Goal: Task Accomplishment & Management: Manage account settings

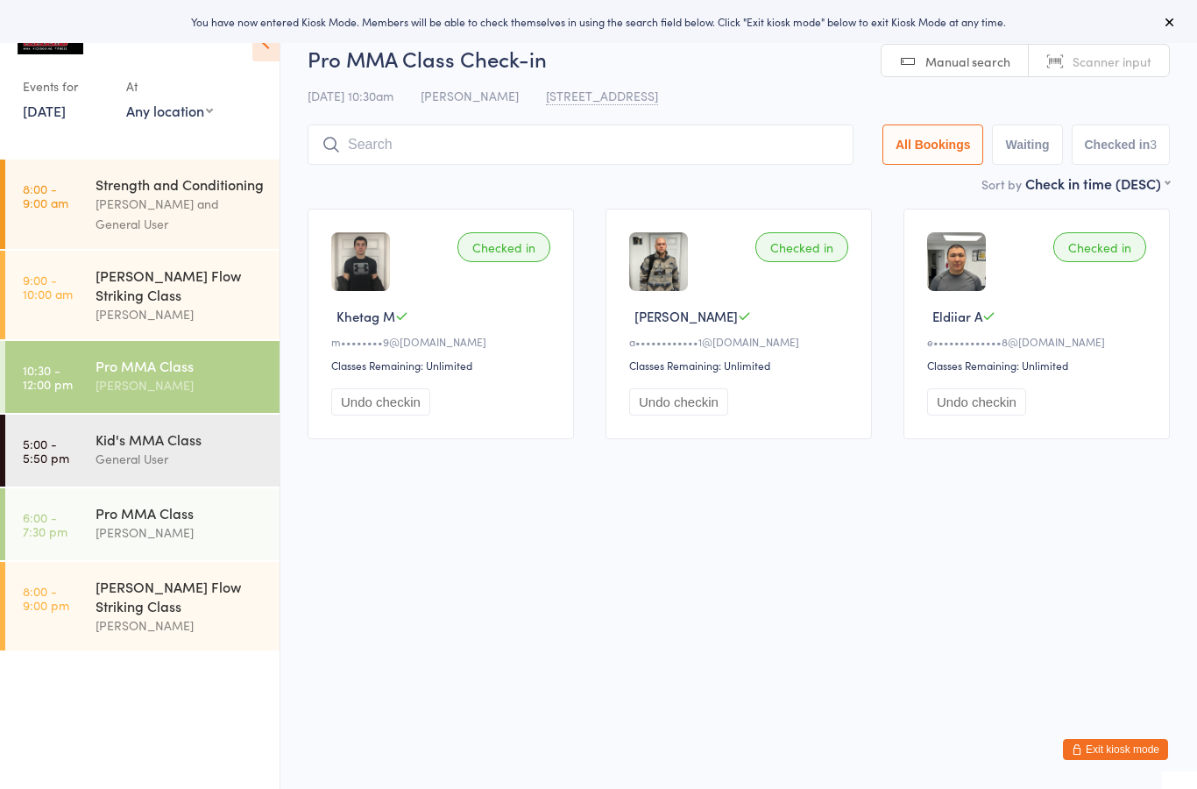
click at [1150, 753] on button "Exit kiosk mode" at bounding box center [1115, 749] width 105 height 21
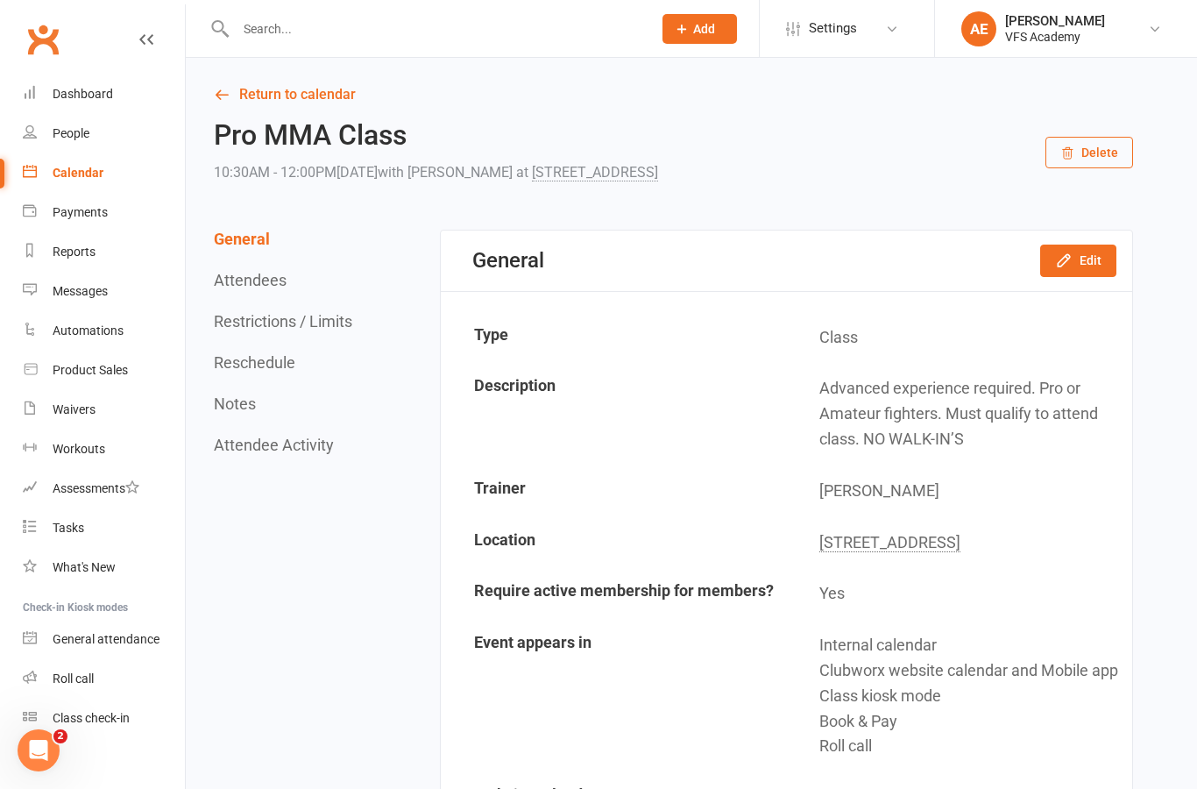
click at [74, 325] on div "Automations" at bounding box center [88, 330] width 71 height 14
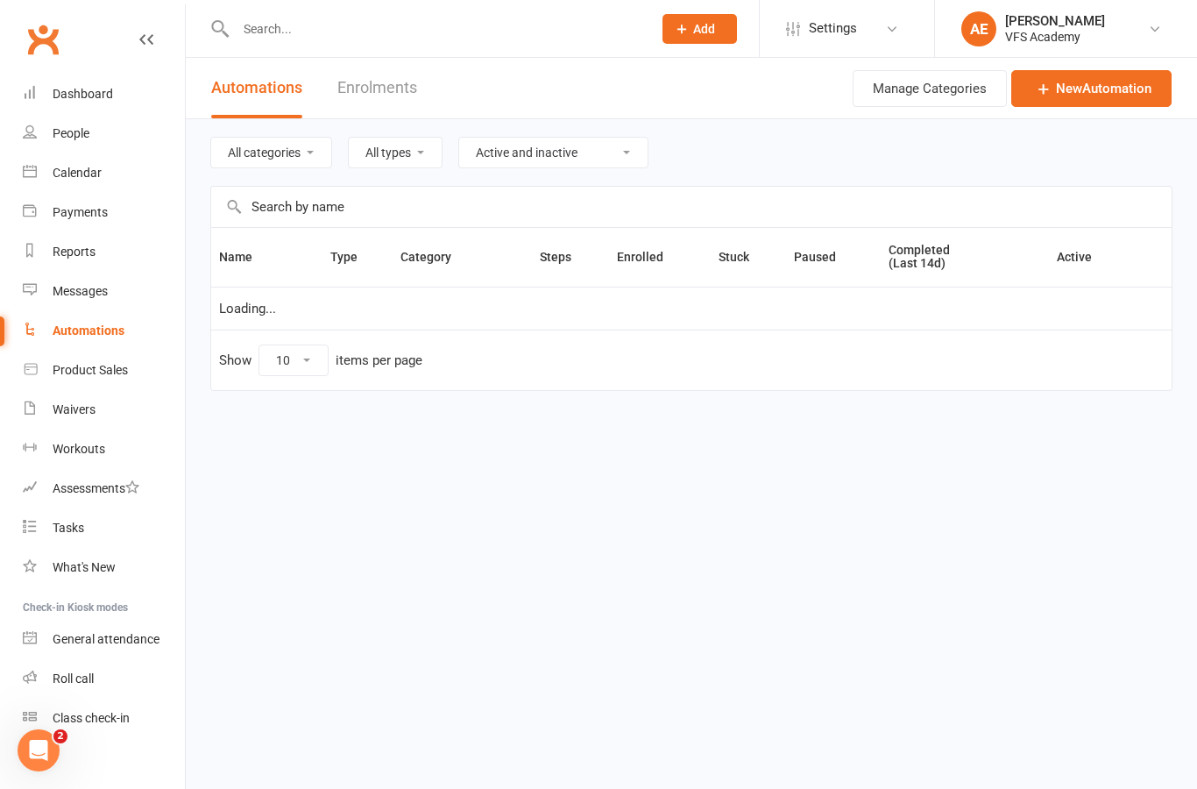
select select "100"
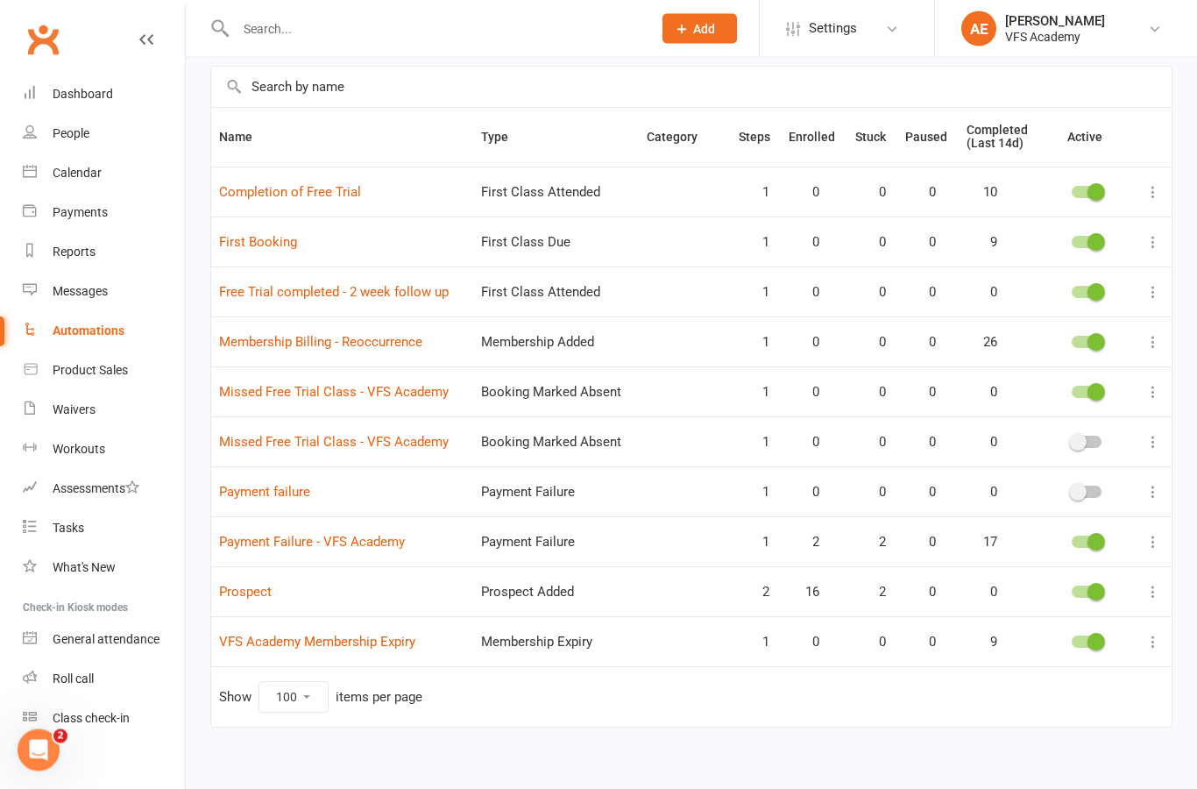
scroll to position [120, 0]
click at [241, 596] on link "Prospect" at bounding box center [245, 592] width 53 height 16
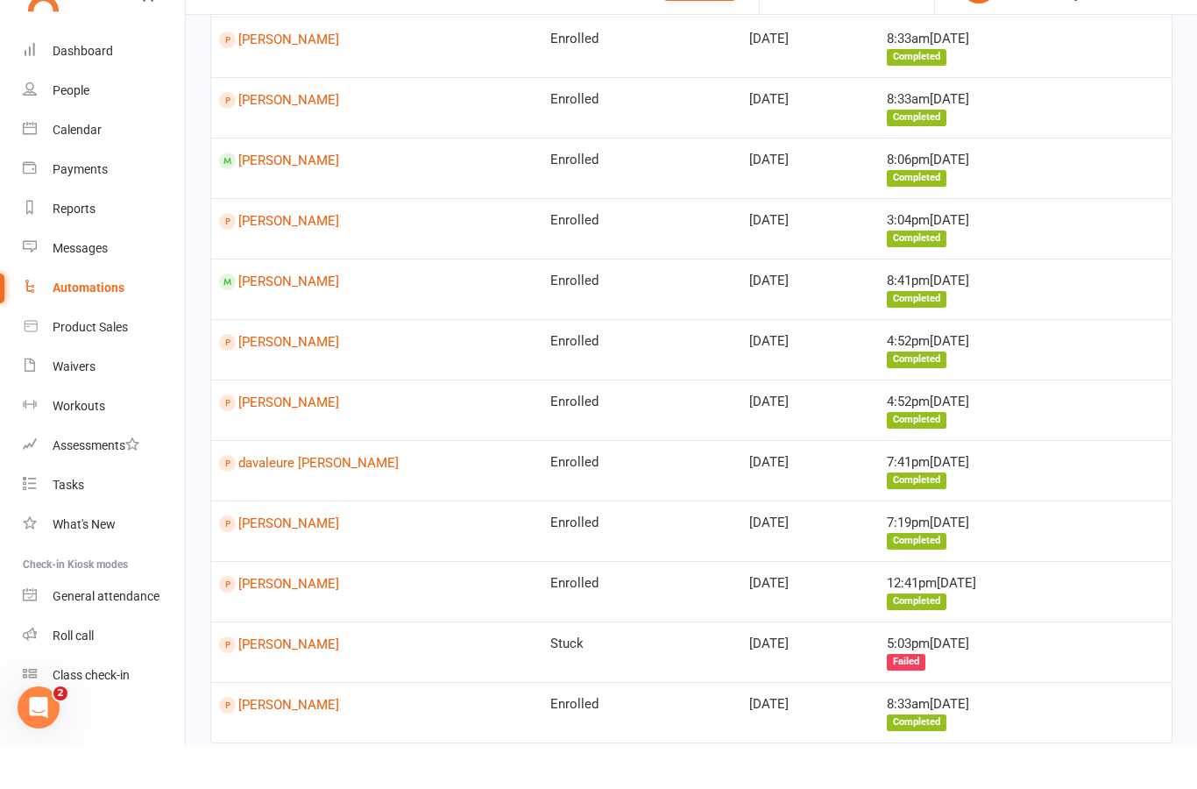
scroll to position [620, 0]
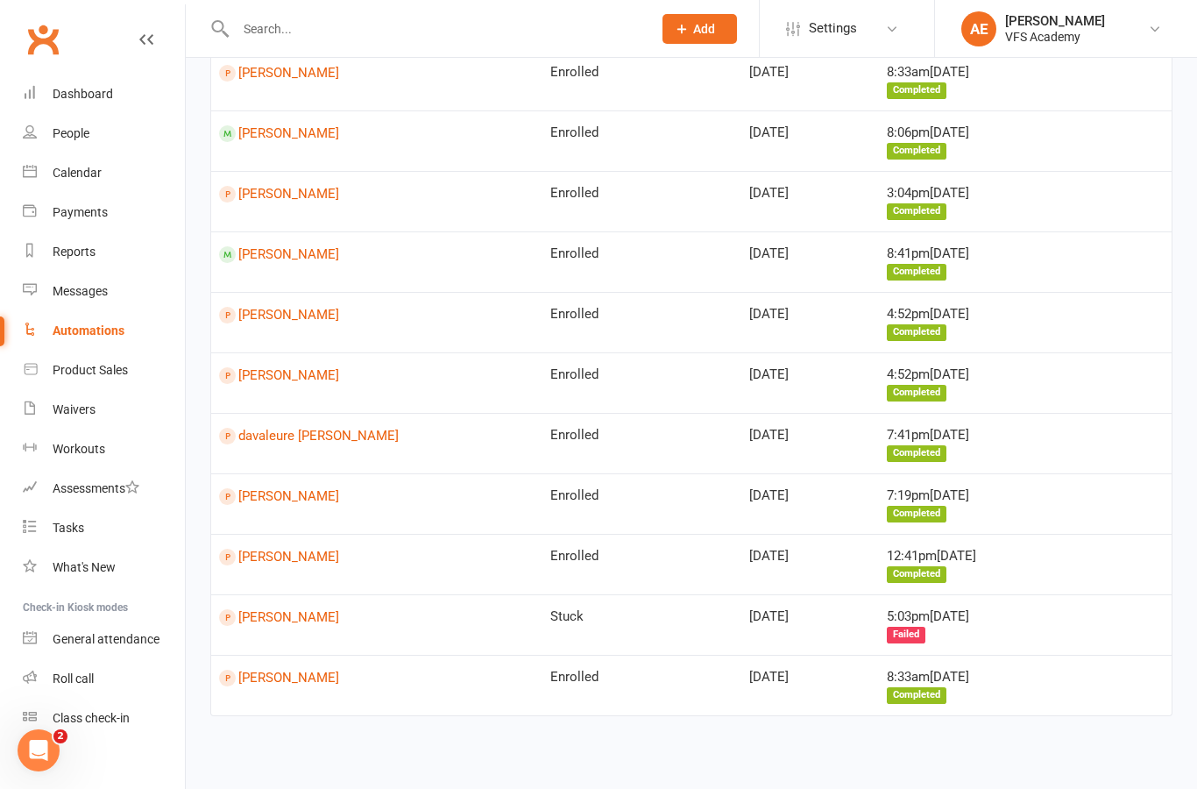
click at [270, 670] on link "Jaafar Ibrahim" at bounding box center [377, 678] width 316 height 17
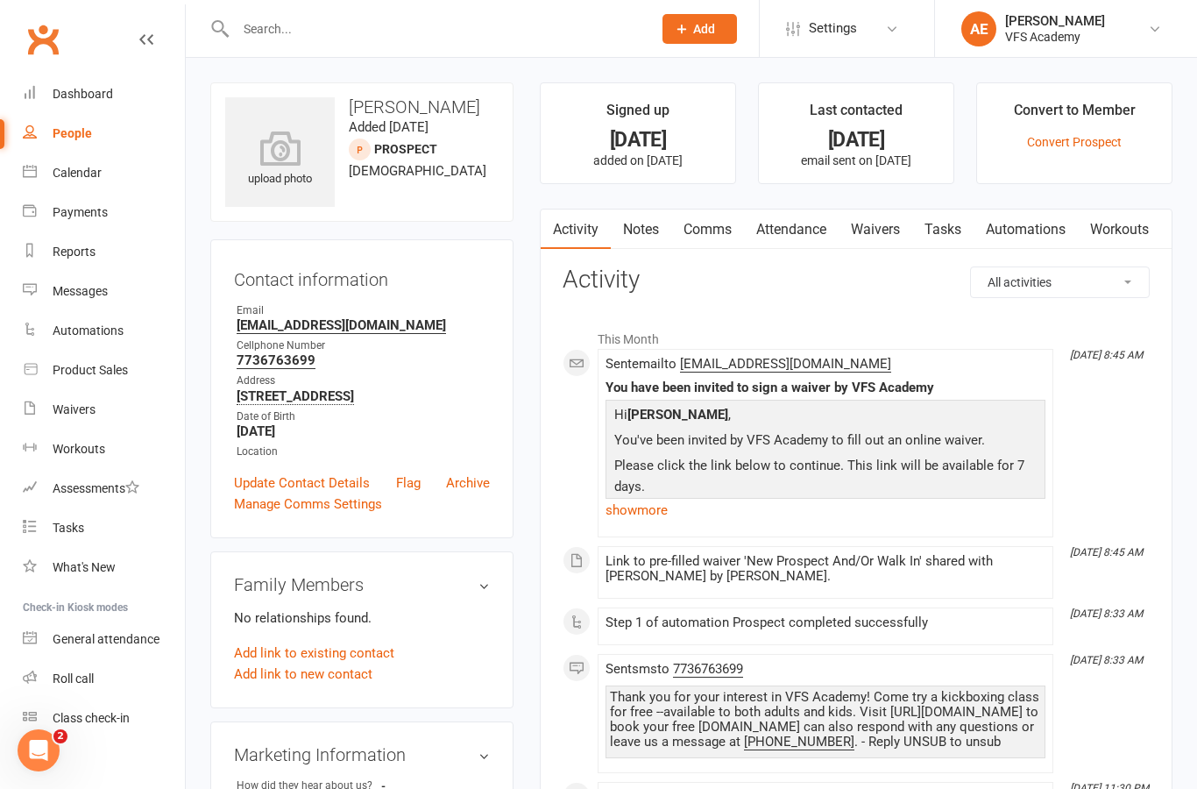
click at [873, 241] on link "Waivers" at bounding box center [876, 229] width 74 height 40
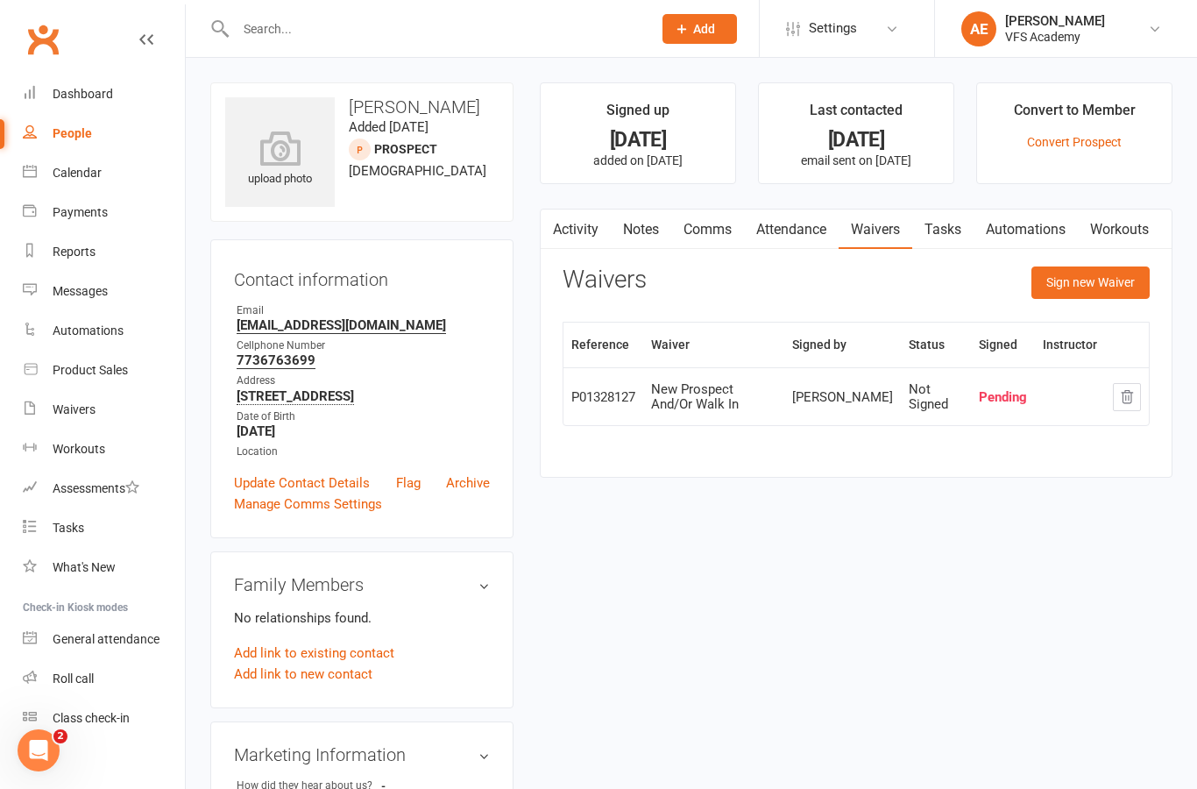
click at [58, 78] on link "Dashboard" at bounding box center [104, 93] width 162 height 39
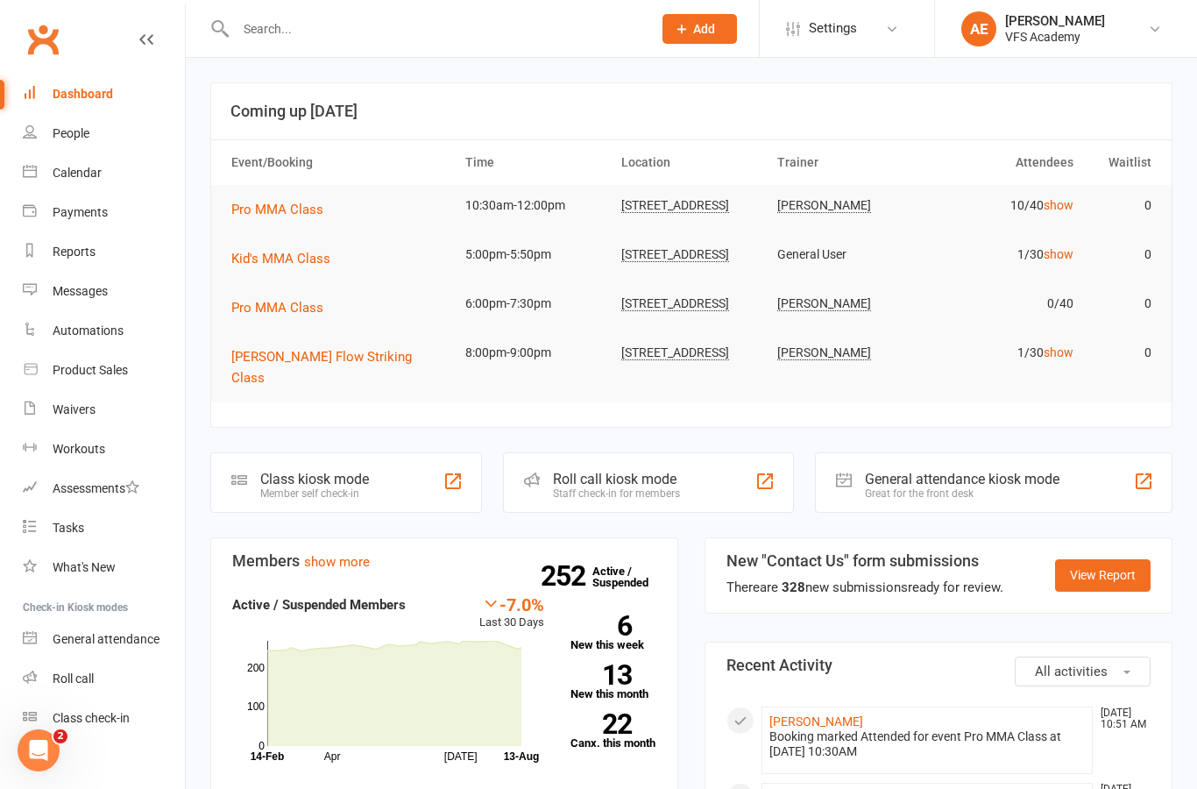
click at [76, 321] on link "Automations" at bounding box center [104, 330] width 162 height 39
select select "100"
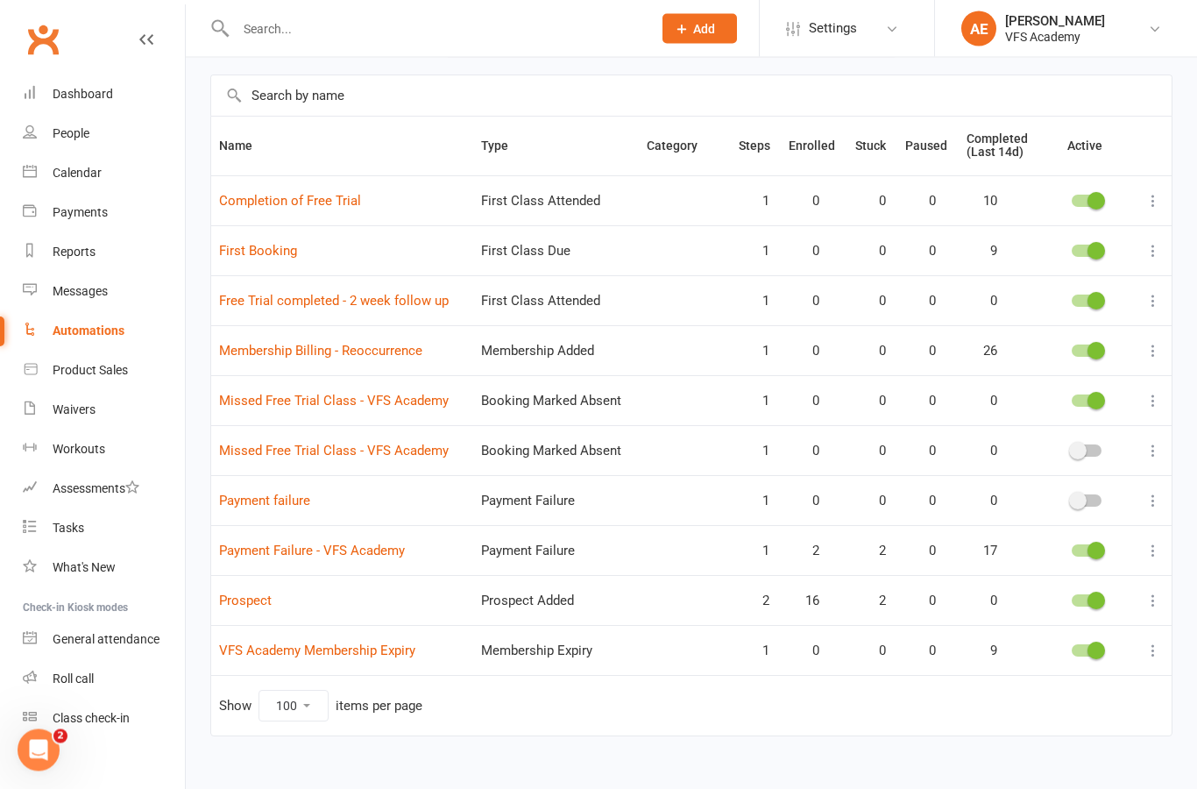
scroll to position [147, 0]
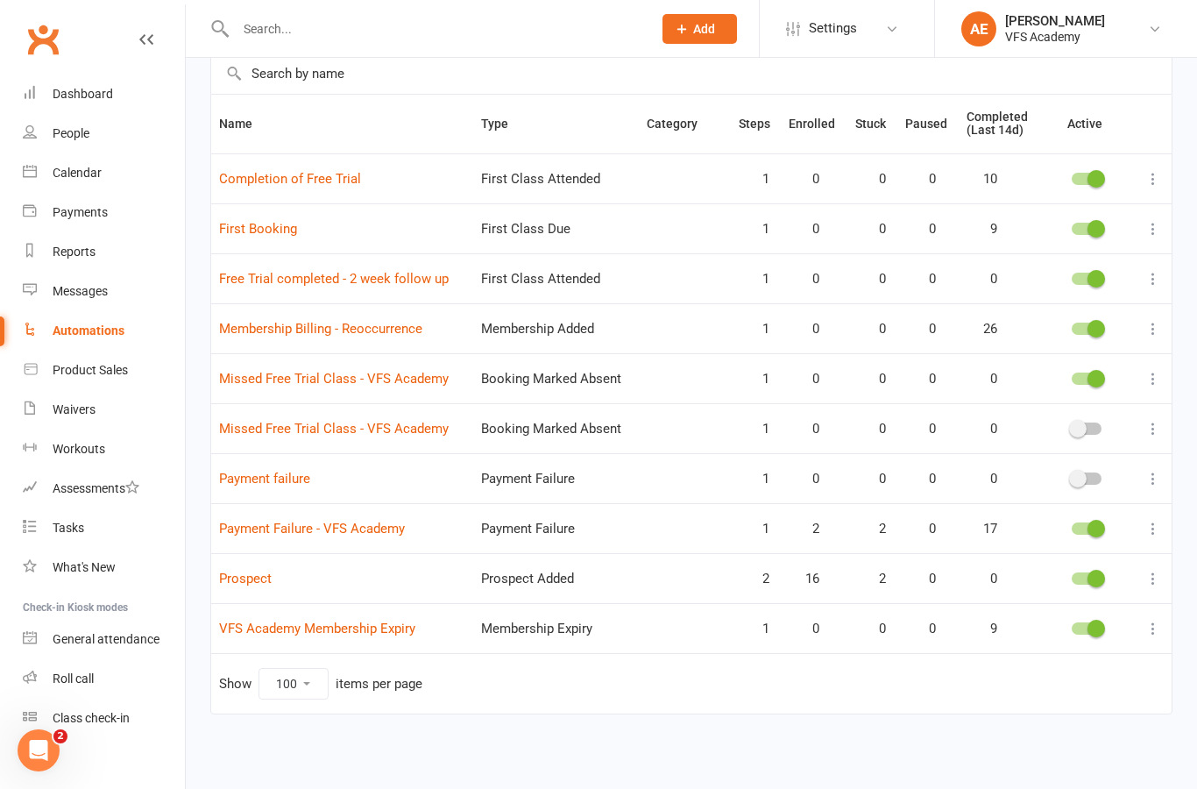
click at [257, 521] on link "Payment Failure - VFS Academy" at bounding box center [312, 529] width 186 height 16
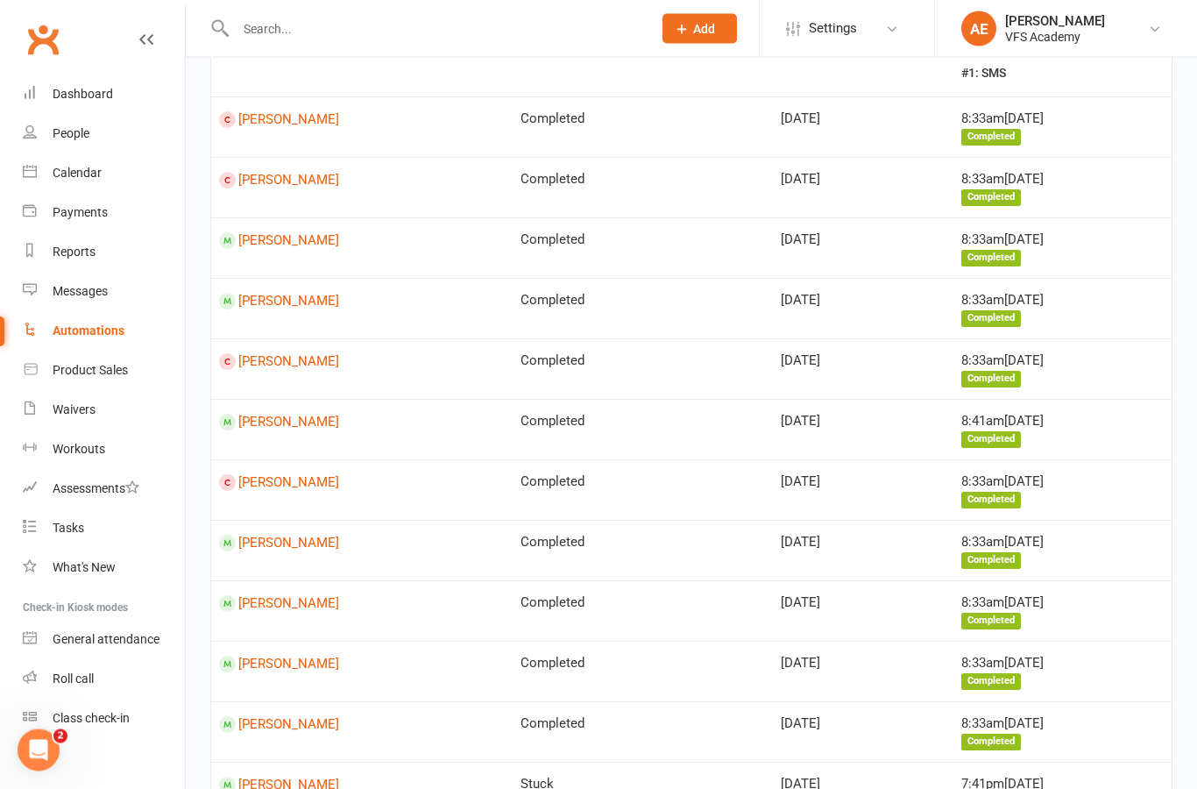
scroll to position [214, 0]
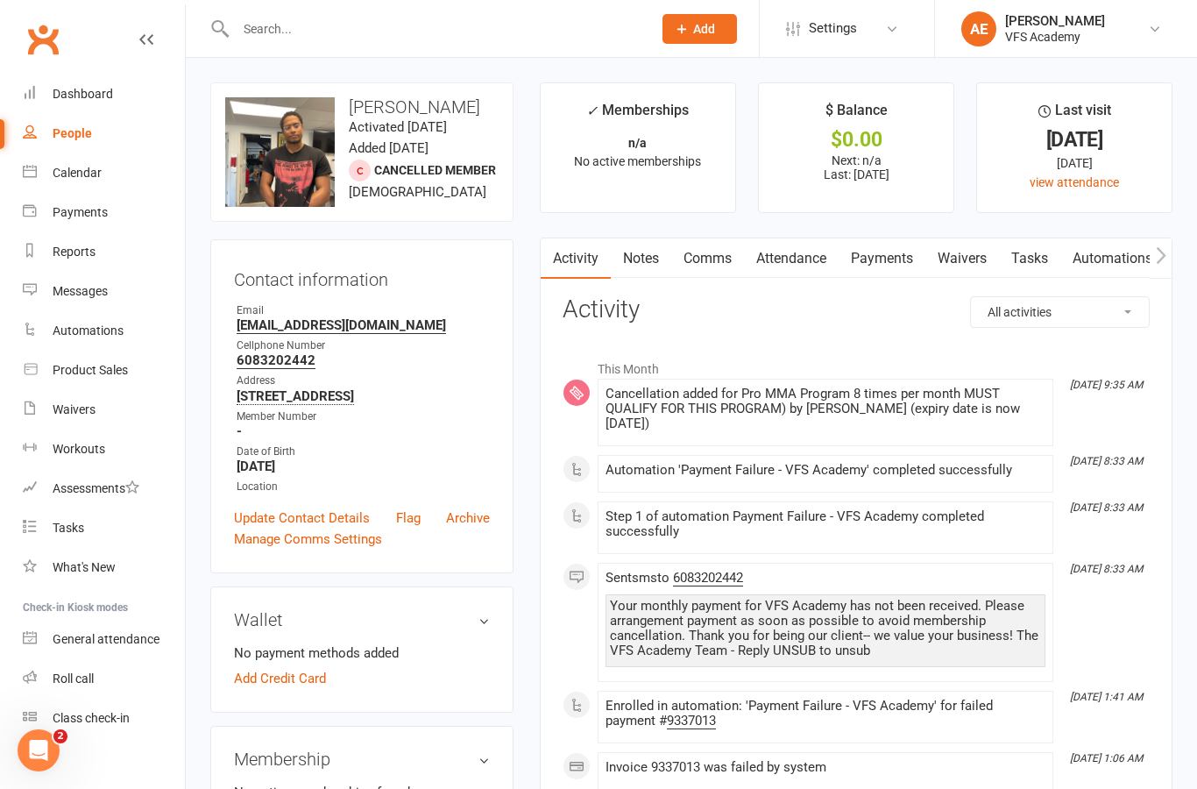
click at [78, 96] on div "Dashboard" at bounding box center [83, 94] width 60 height 14
